Goal: Task Accomplishment & Management: Manage account settings

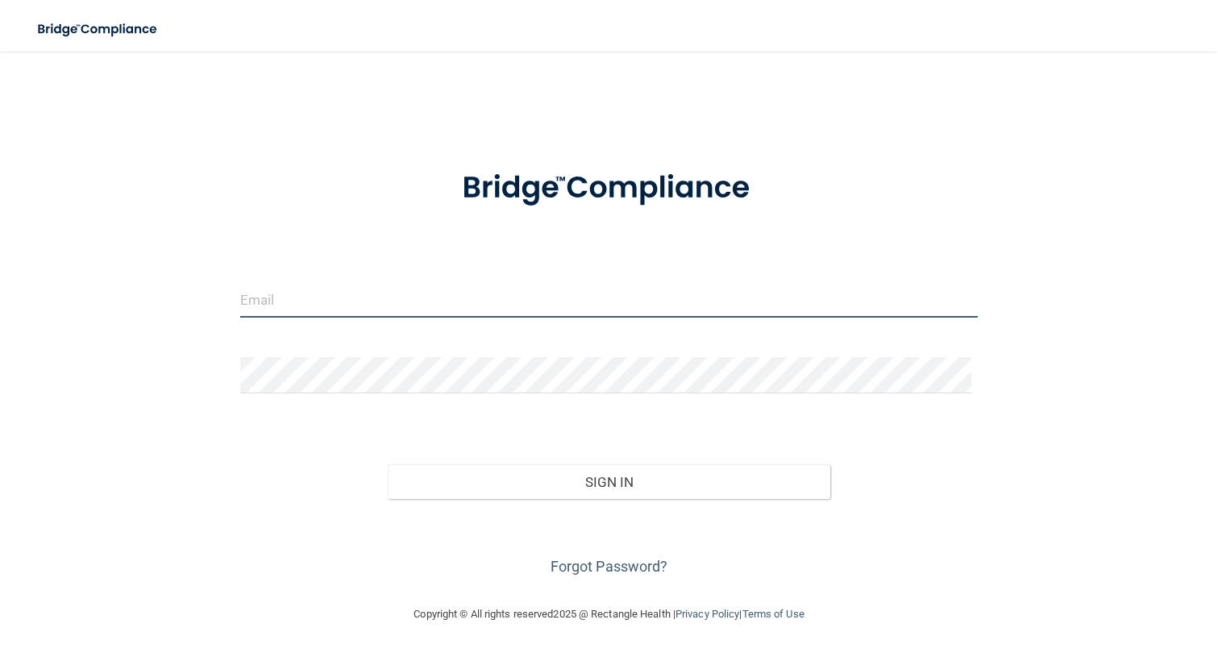
type input "[EMAIL_ADDRESS][DOMAIN_NAME]"
drag, startPoint x: 471, startPoint y: 309, endPoint x: 176, endPoint y: 320, distance: 295.2
click at [176, 320] on div "[EMAIL_ADDRESS][DOMAIN_NAME] Invalid email/password. You don't have permission …" at bounding box center [608, 328] width 1153 height 521
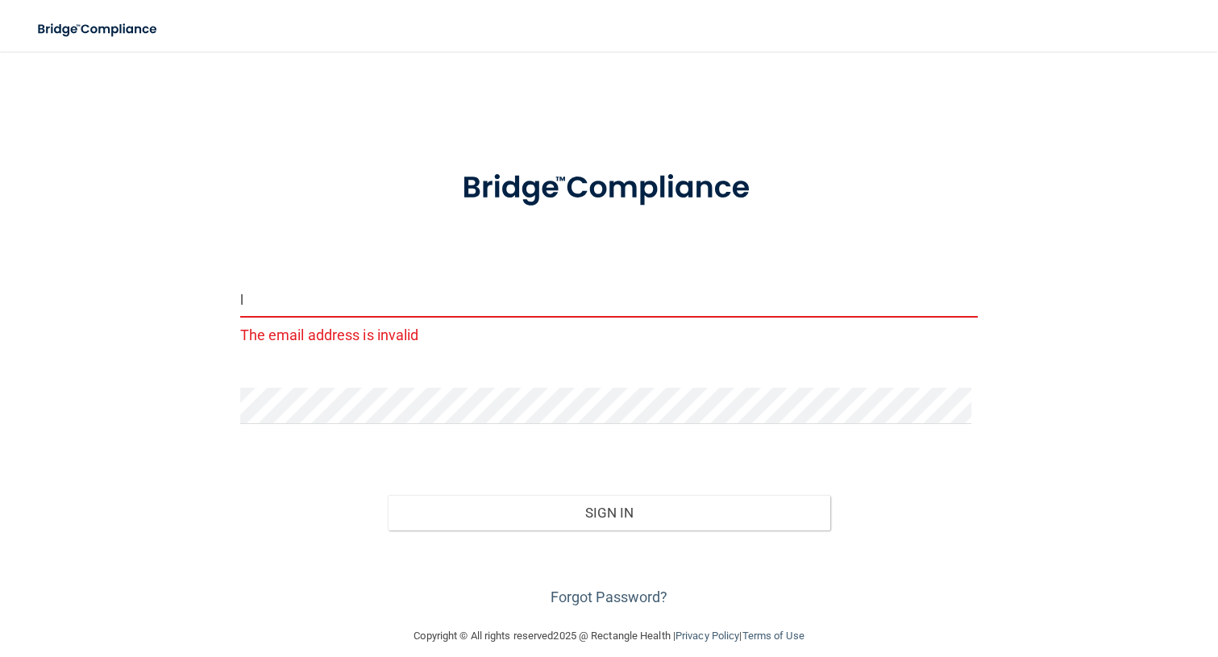
type input "[EMAIL_ADDRESS][DOMAIN_NAME]"
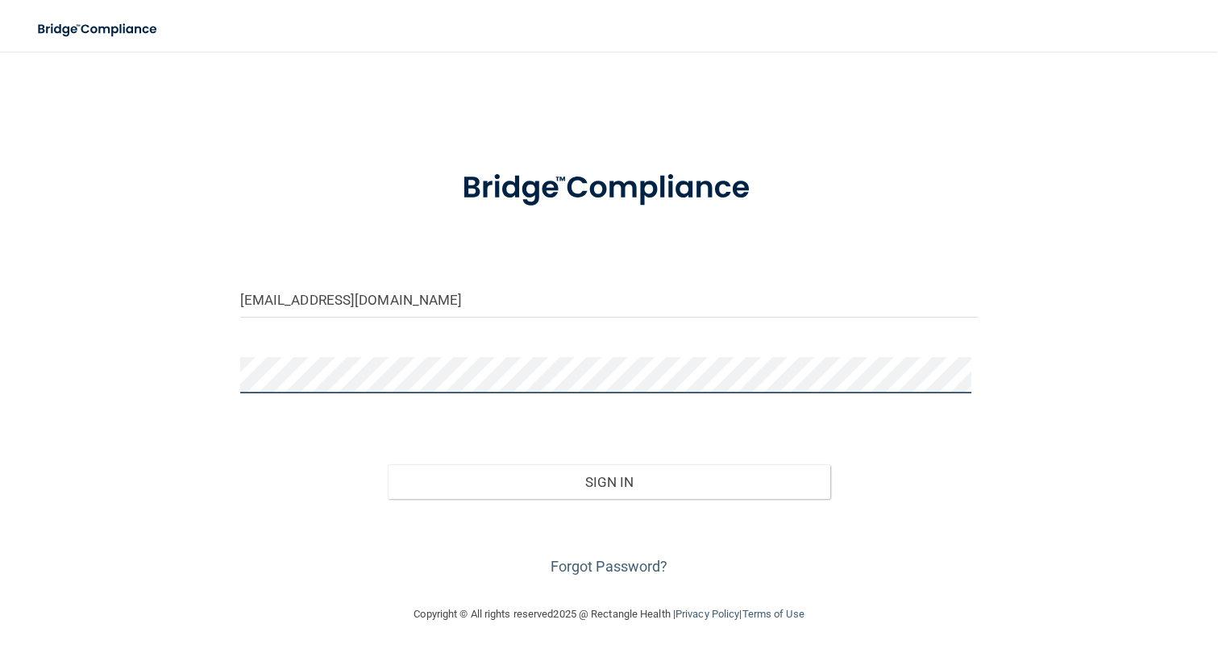
click at [203, 400] on div "[EMAIL_ADDRESS][DOMAIN_NAME] Invalid email/password. You don't have permission …" at bounding box center [608, 328] width 1153 height 521
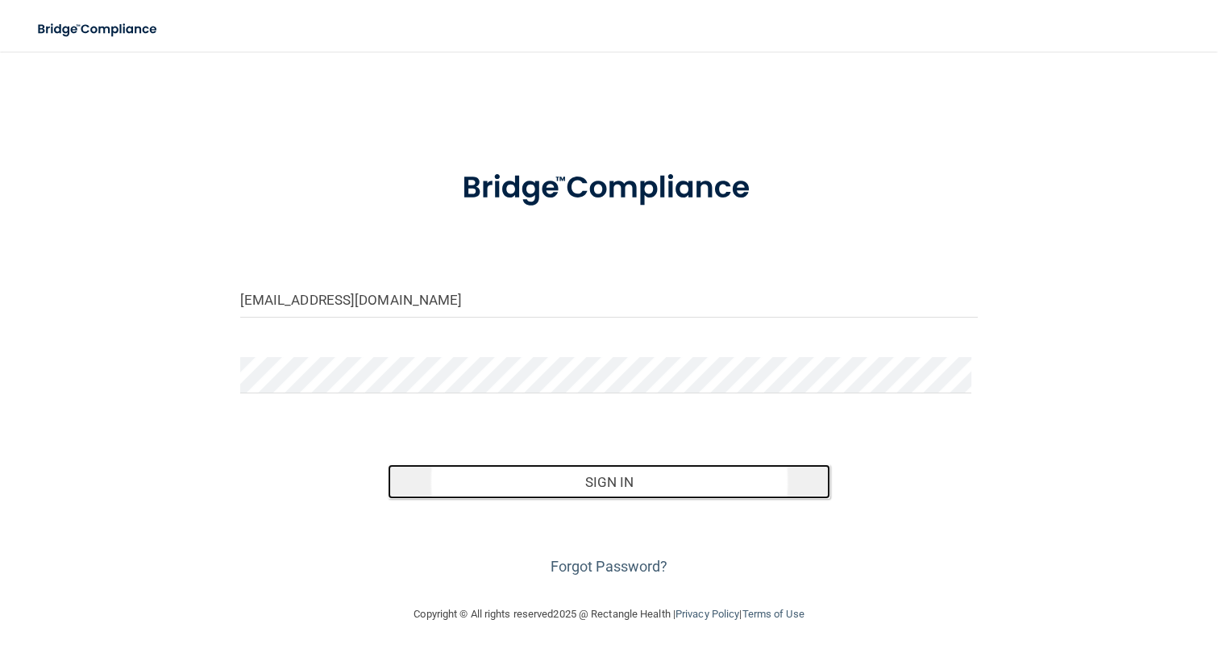
click at [563, 500] on button "Sign In" at bounding box center [609, 481] width 443 height 35
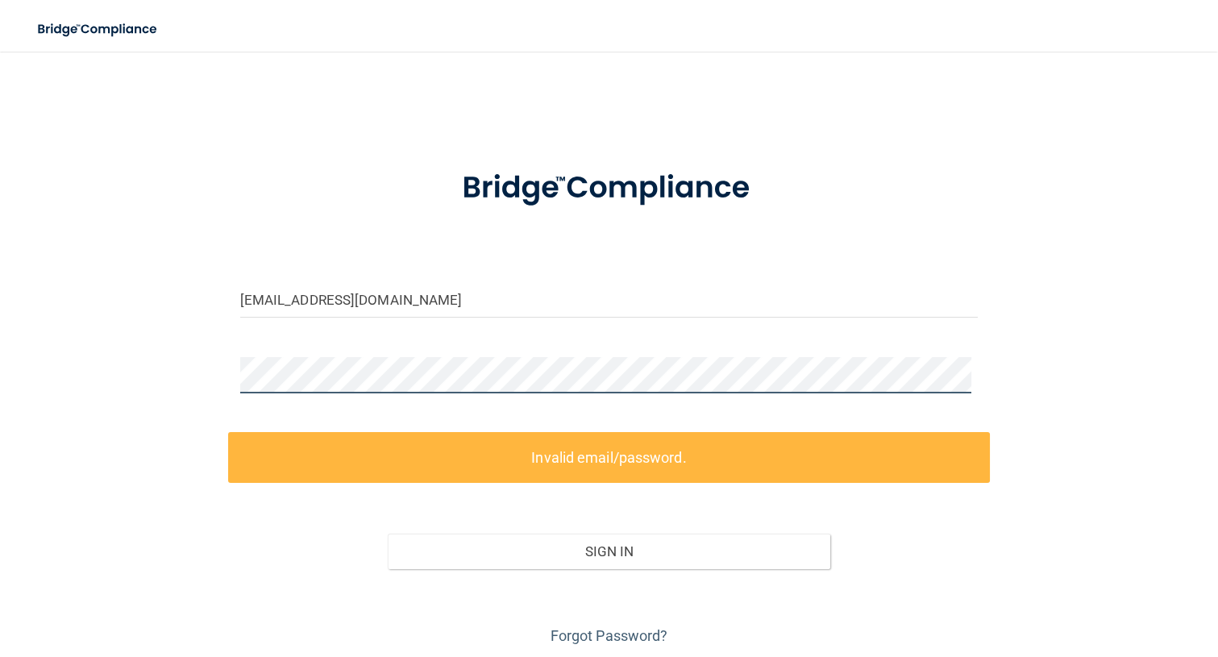
click at [189, 396] on div "[EMAIL_ADDRESS][DOMAIN_NAME] Invalid email/password. You don't have permission …" at bounding box center [608, 358] width 1153 height 581
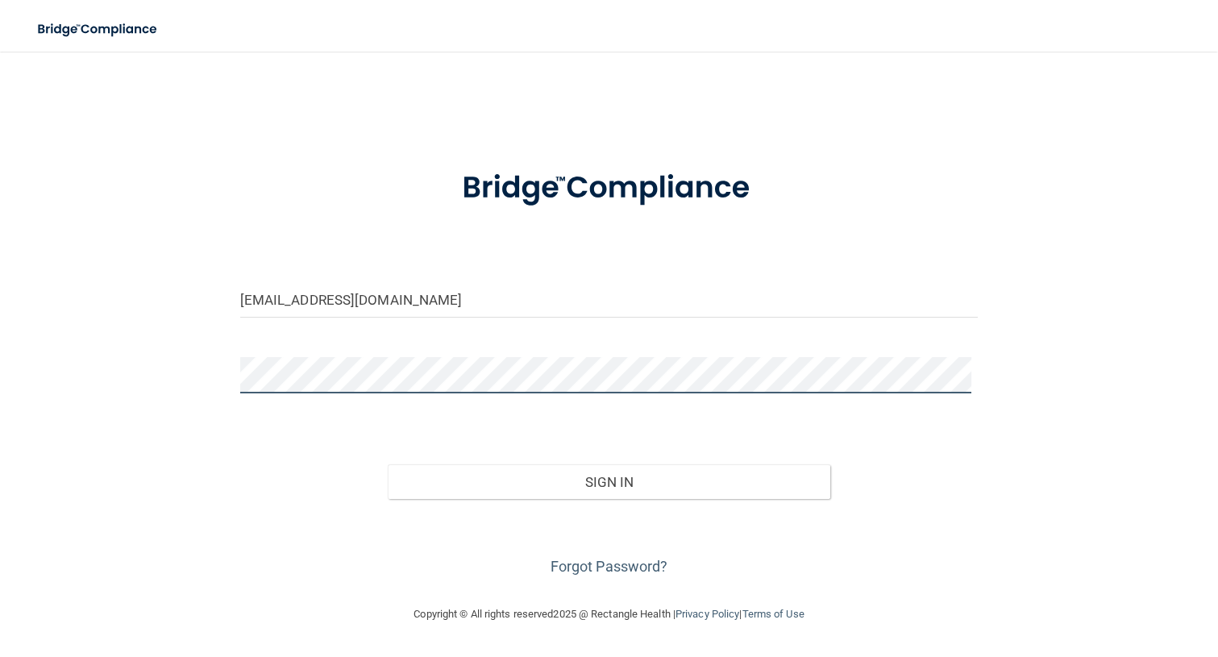
click at [388, 464] on button "Sign In" at bounding box center [609, 481] width 443 height 35
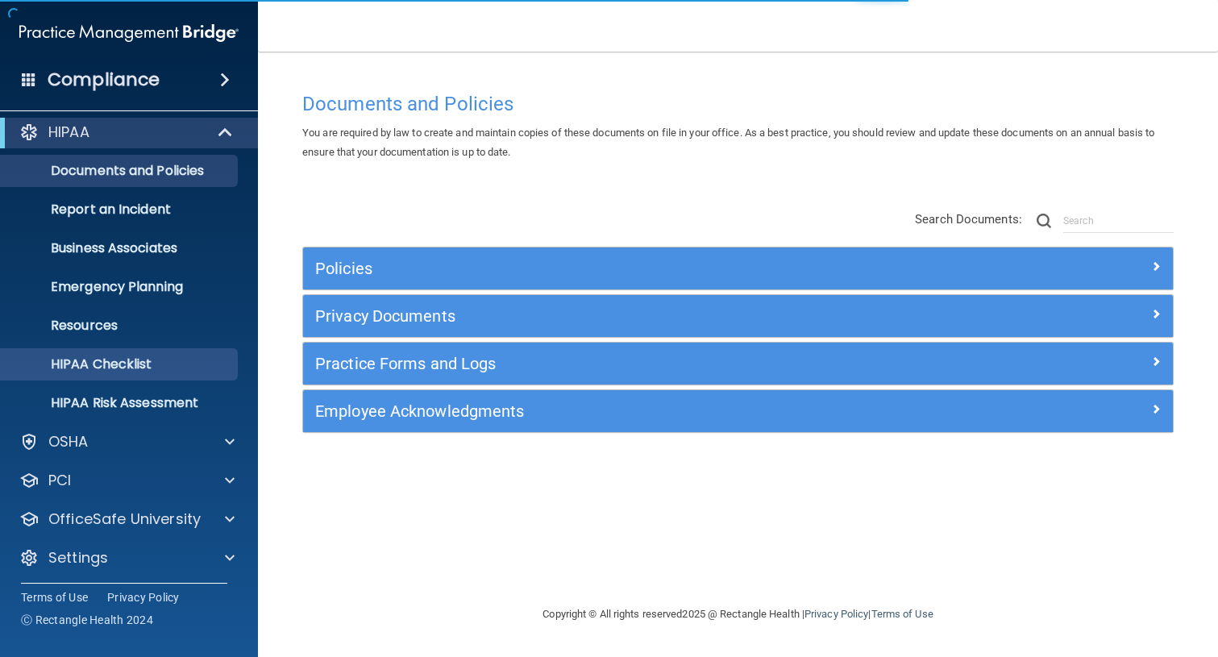
scroll to position [11, 0]
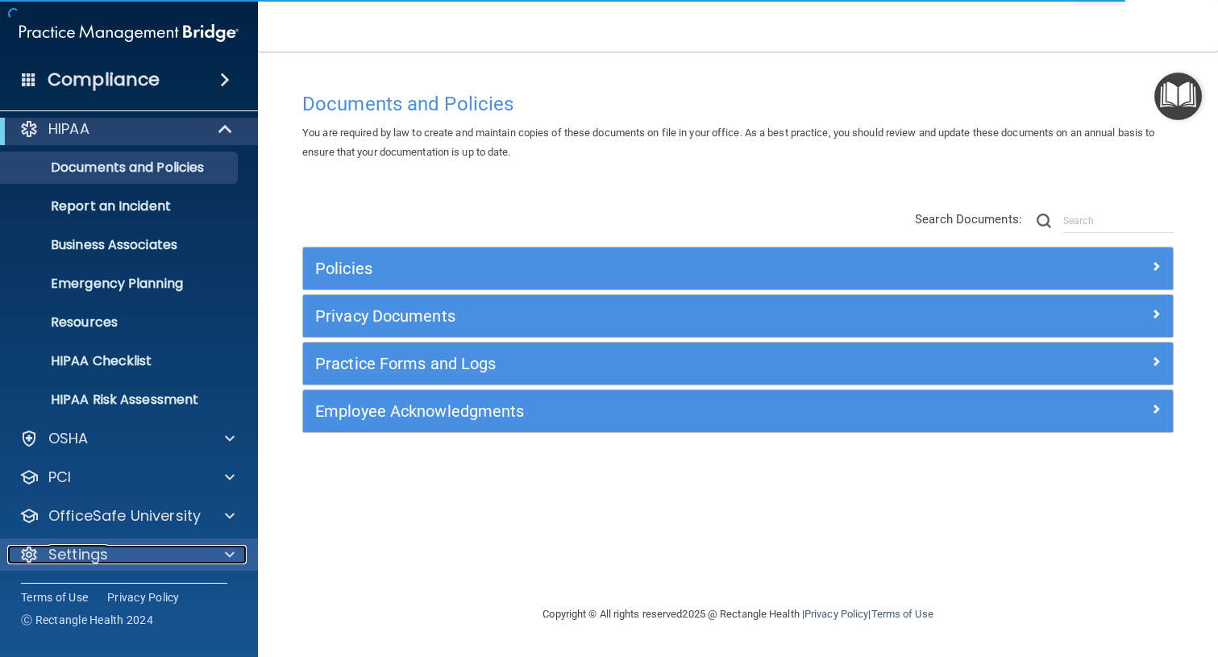
click at [222, 551] on div at bounding box center [227, 554] width 40 height 19
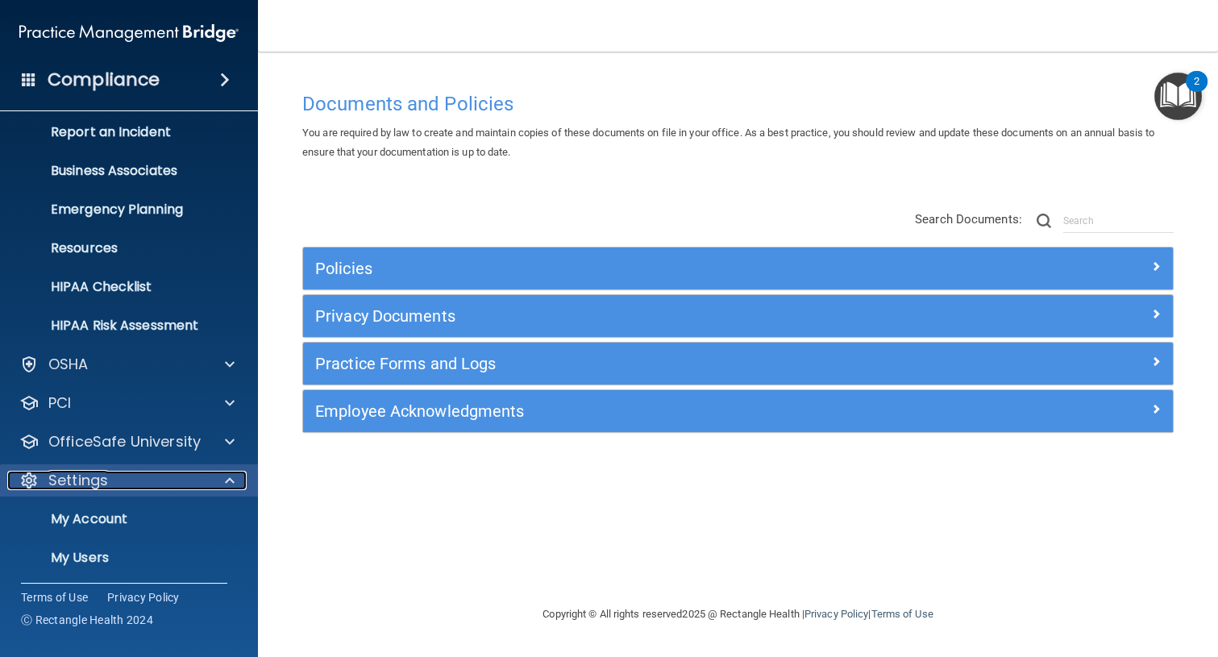
scroll to position [165, 0]
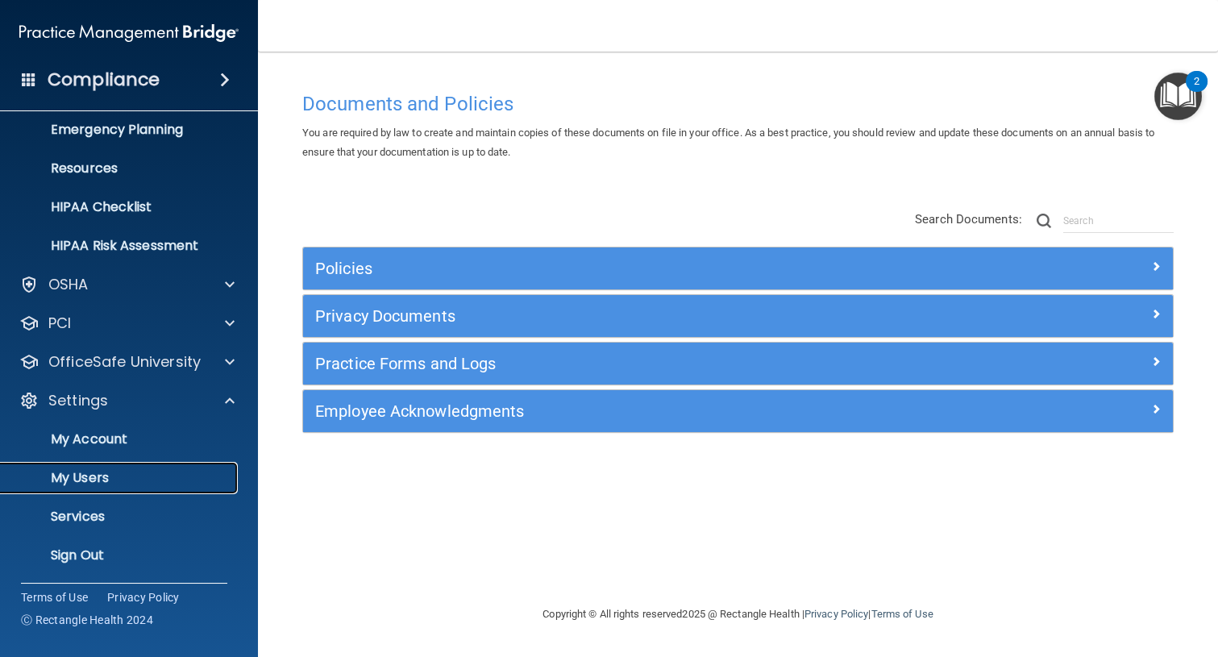
click at [103, 472] on p "My Users" at bounding box center [120, 478] width 220 height 16
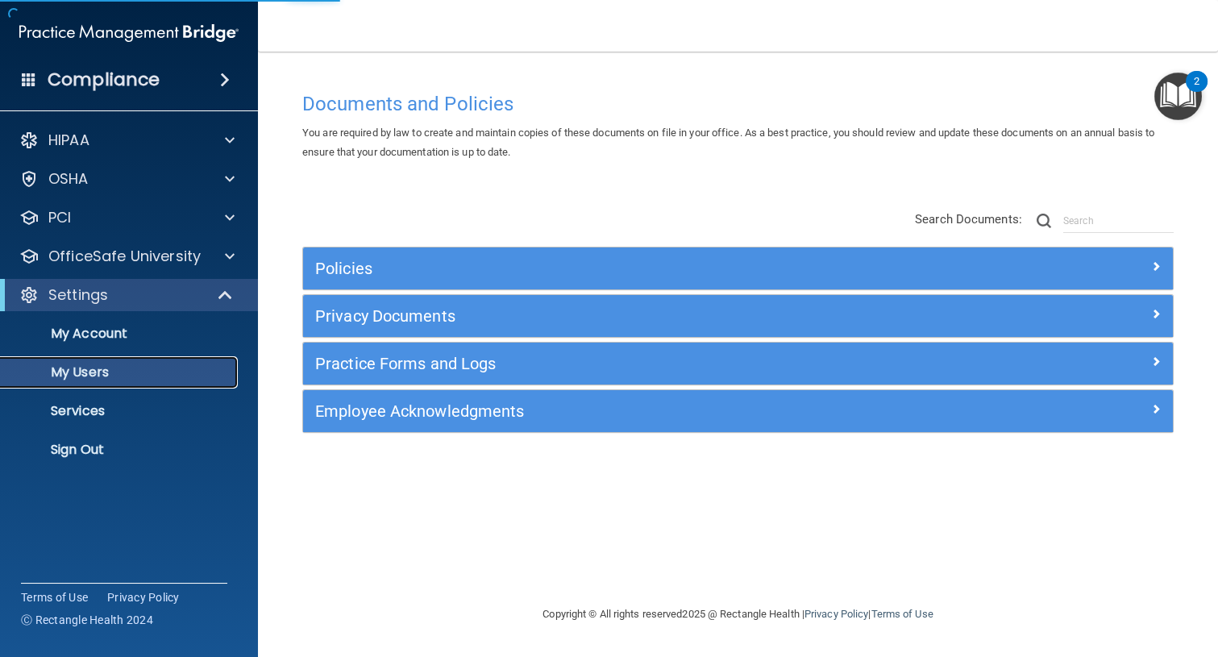
select select "20"
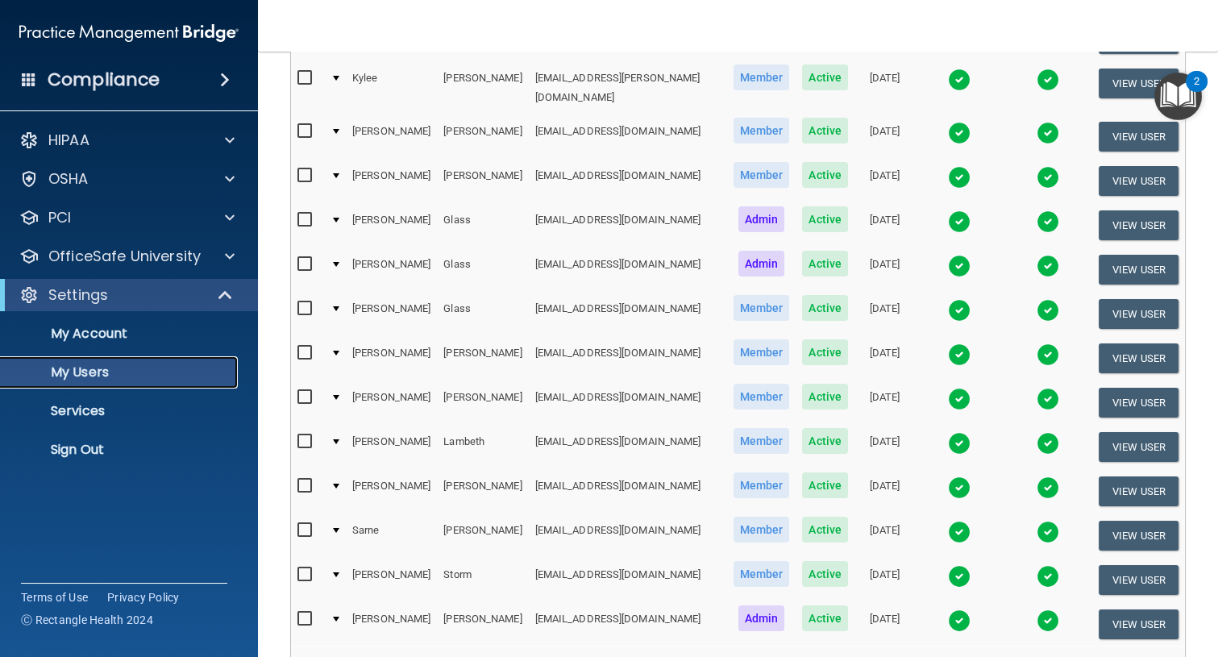
scroll to position [293, 0]
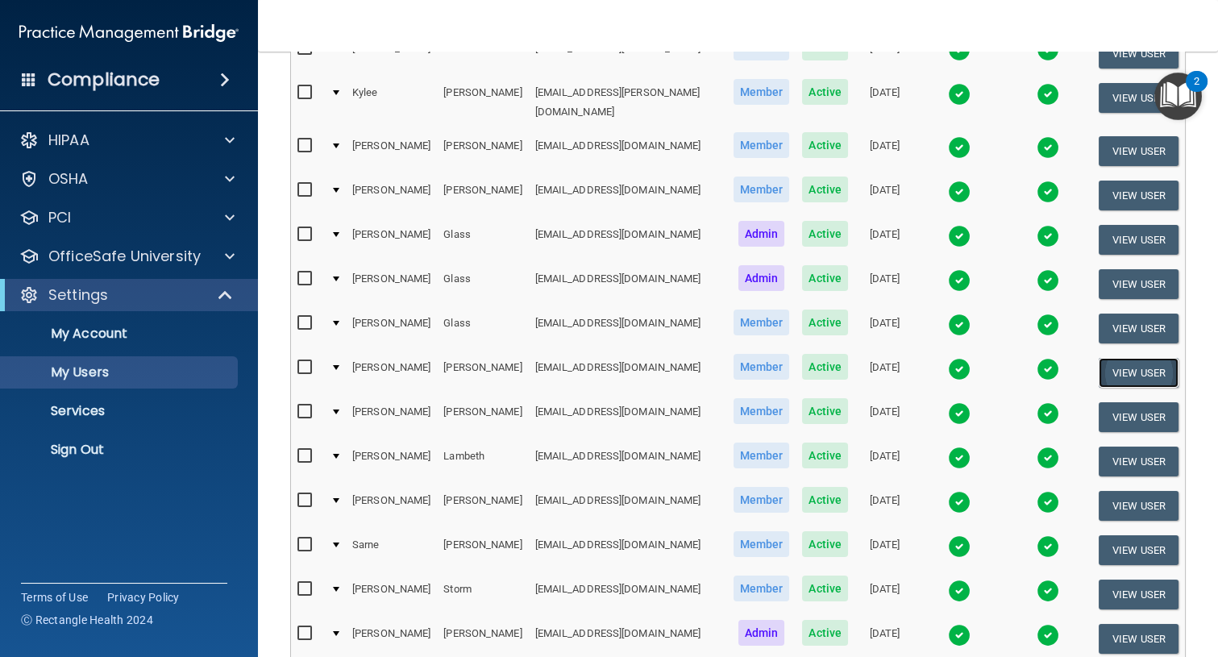
click at [1131, 358] on button "View User" at bounding box center [1138, 373] width 80 height 30
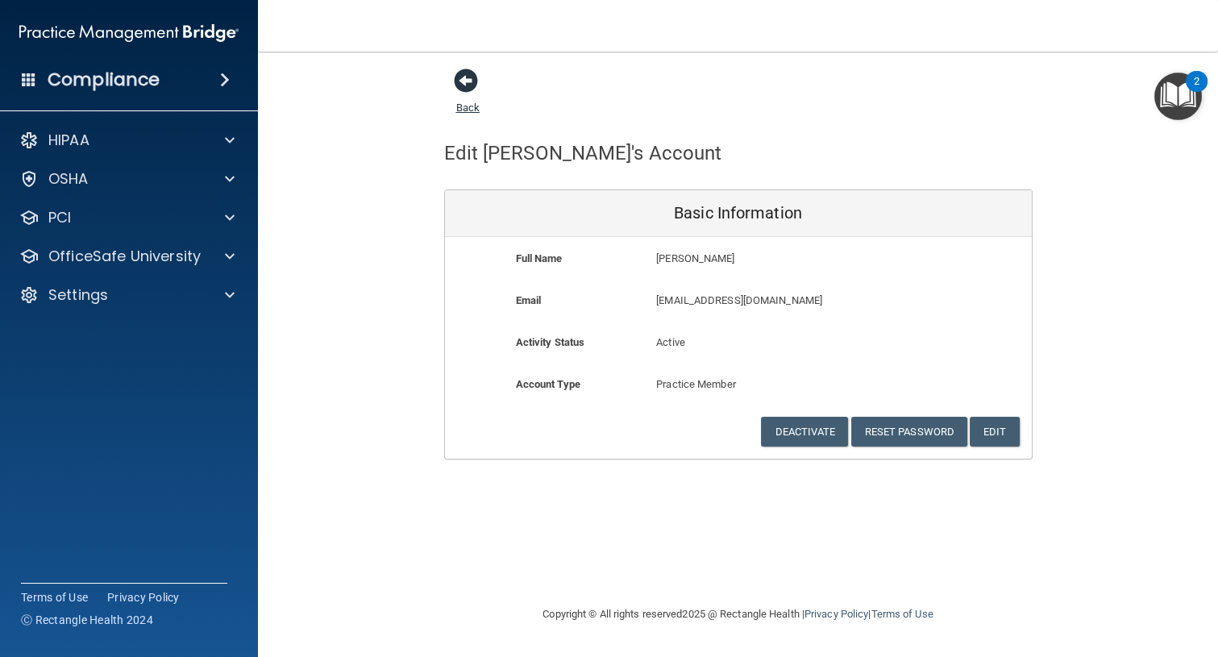
click at [455, 79] on span at bounding box center [466, 80] width 24 height 24
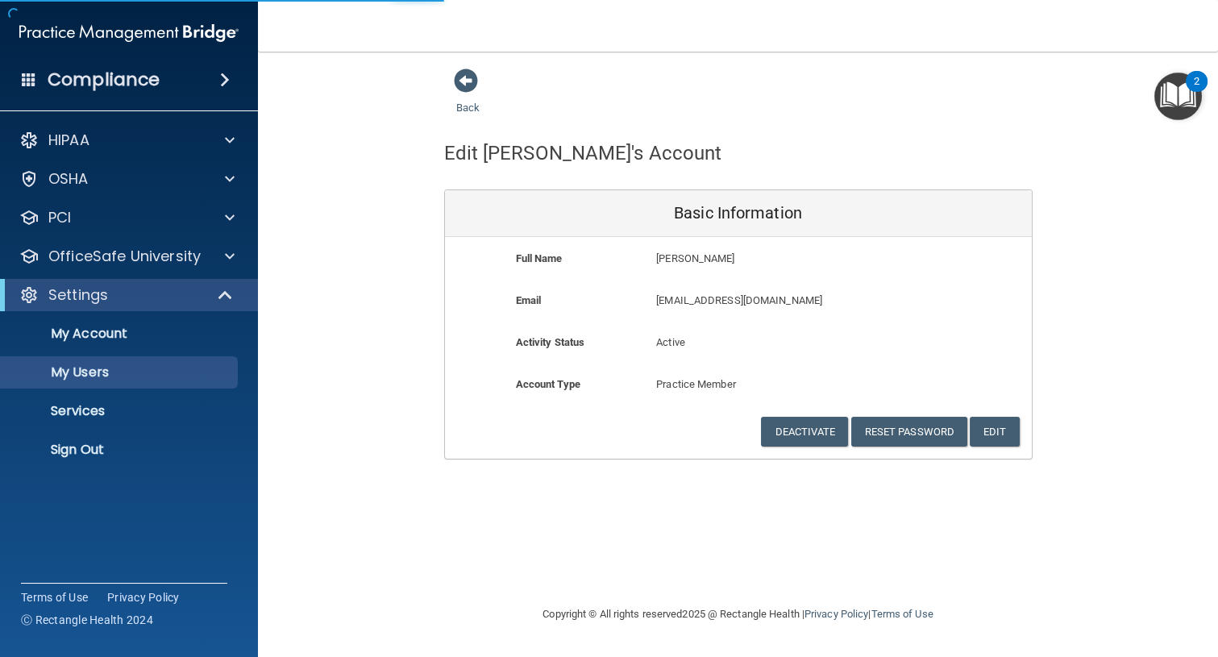
select select "20"
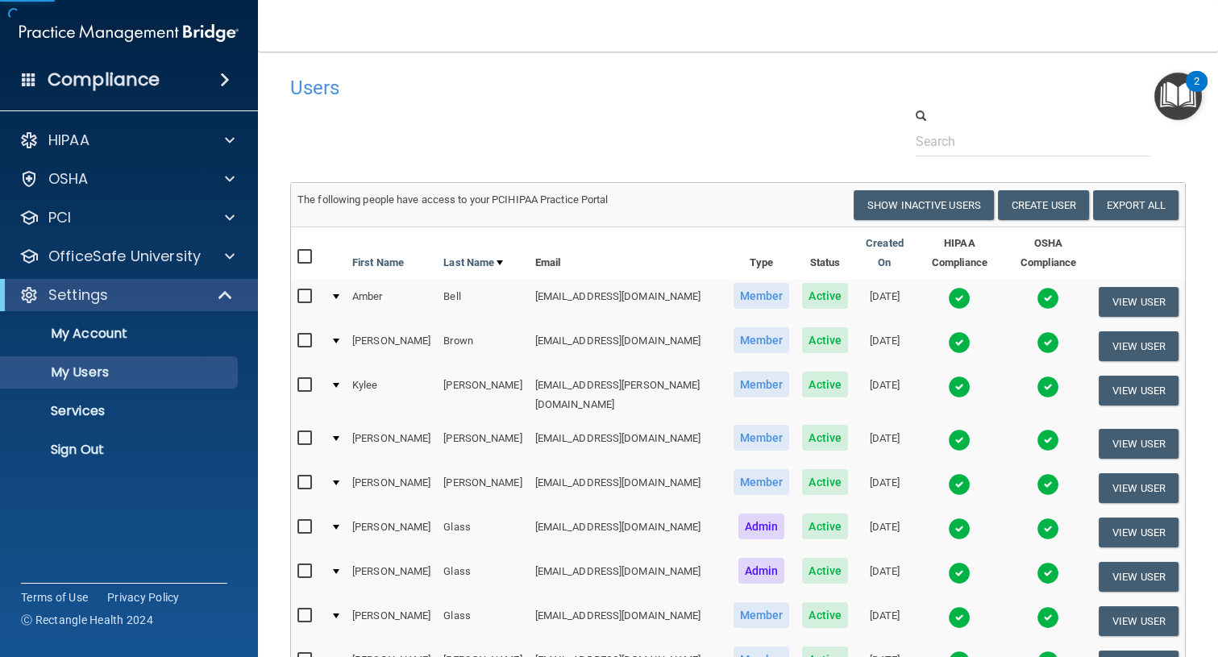
scroll to position [146, 0]
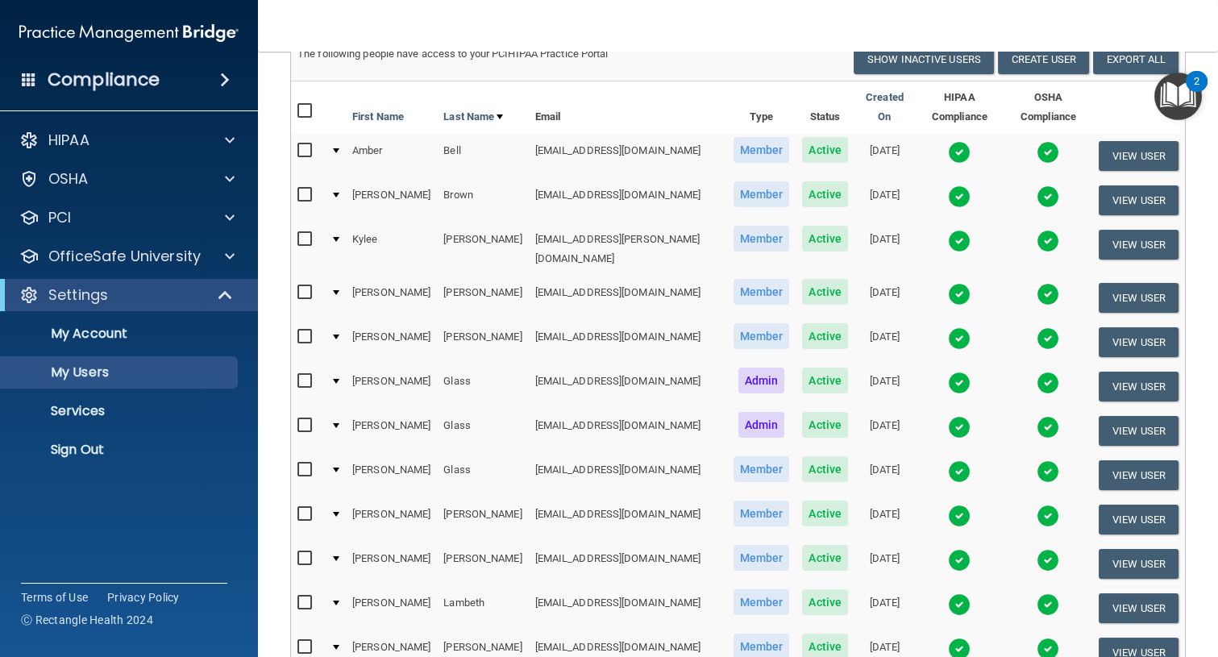
click at [948, 504] on img at bounding box center [959, 515] width 23 height 23
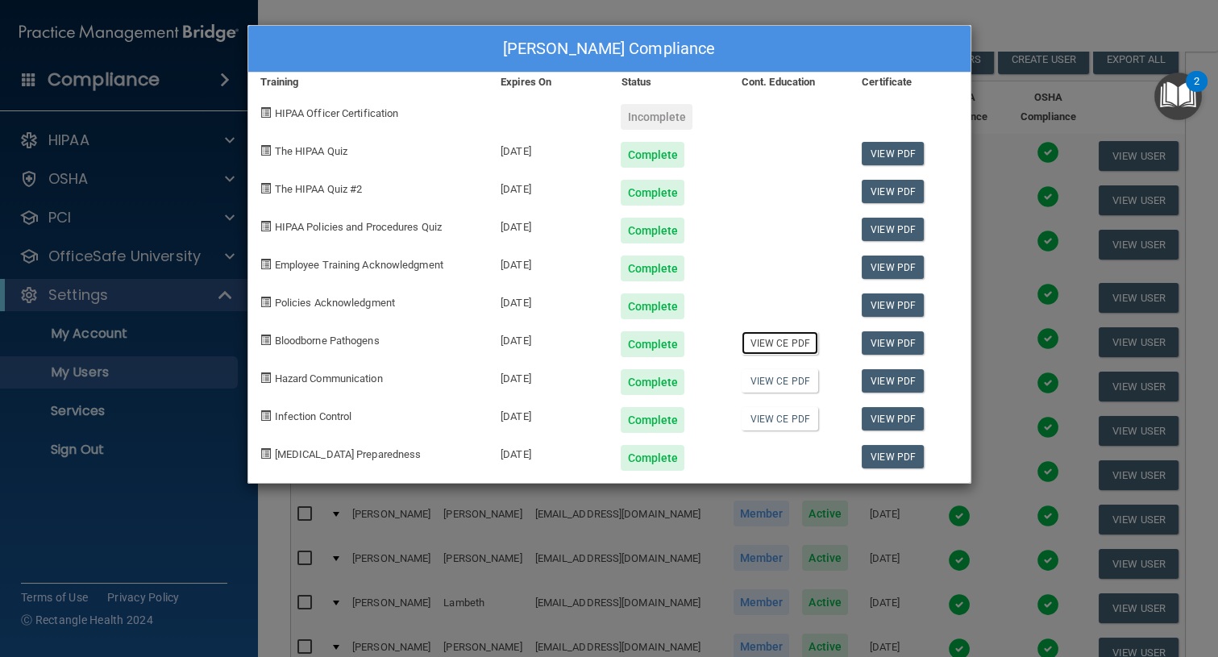
click at [783, 342] on link "View CE PDF" at bounding box center [779, 342] width 77 height 23
click at [769, 376] on link "View CE PDF" at bounding box center [779, 380] width 77 height 23
click at [780, 419] on link "View CE PDF" at bounding box center [779, 418] width 77 height 23
